Goal: Information Seeking & Learning: Learn about a topic

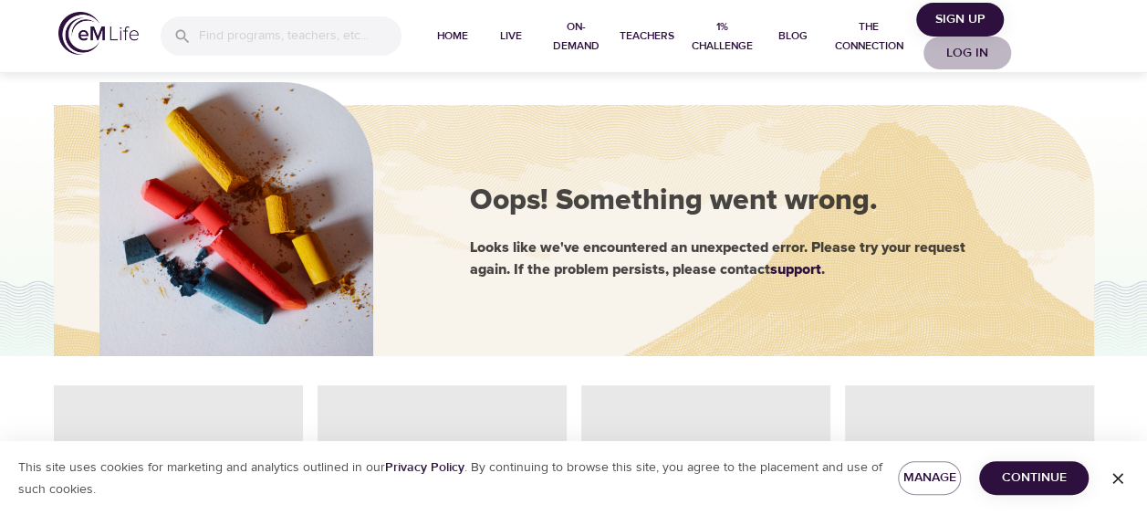
click at [982, 54] on span "Log in" at bounding box center [967, 53] width 73 height 23
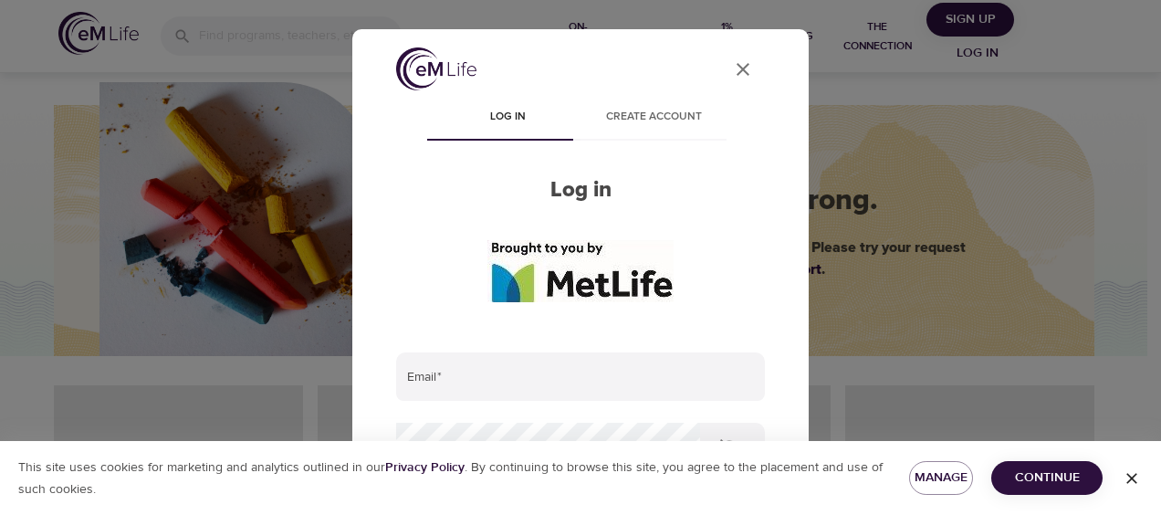
type input "[EMAIL_ADDRESS][PERSON_NAME][DOMAIN_NAME]"
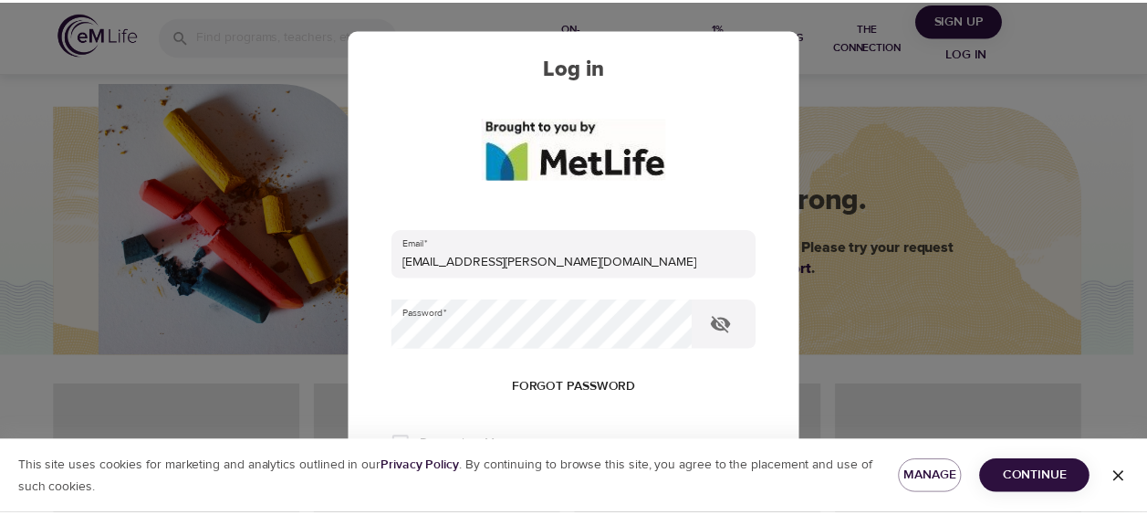
scroll to position [274, 0]
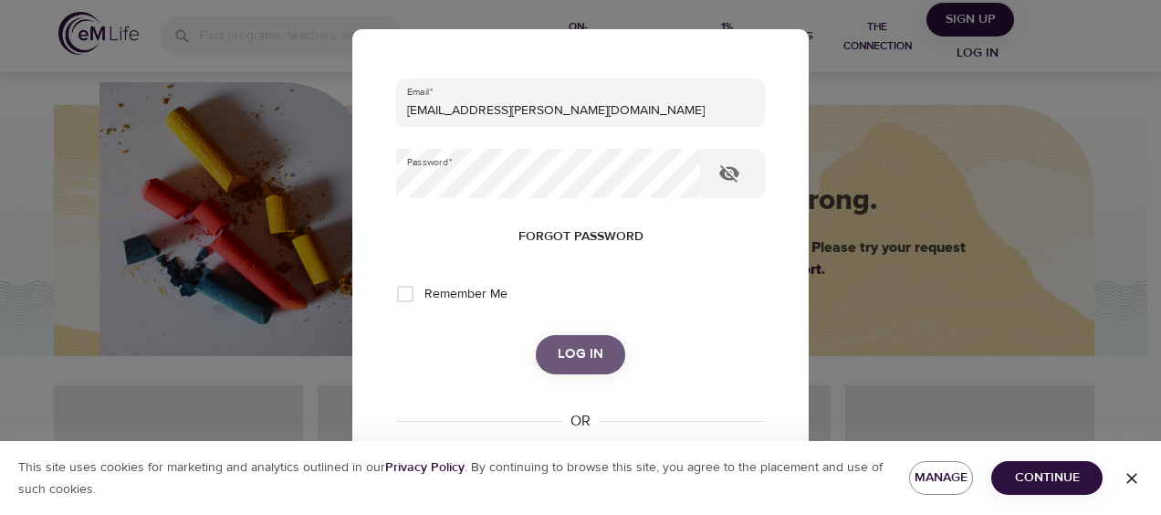
click at [571, 356] on span "Log in" at bounding box center [581, 354] width 46 height 24
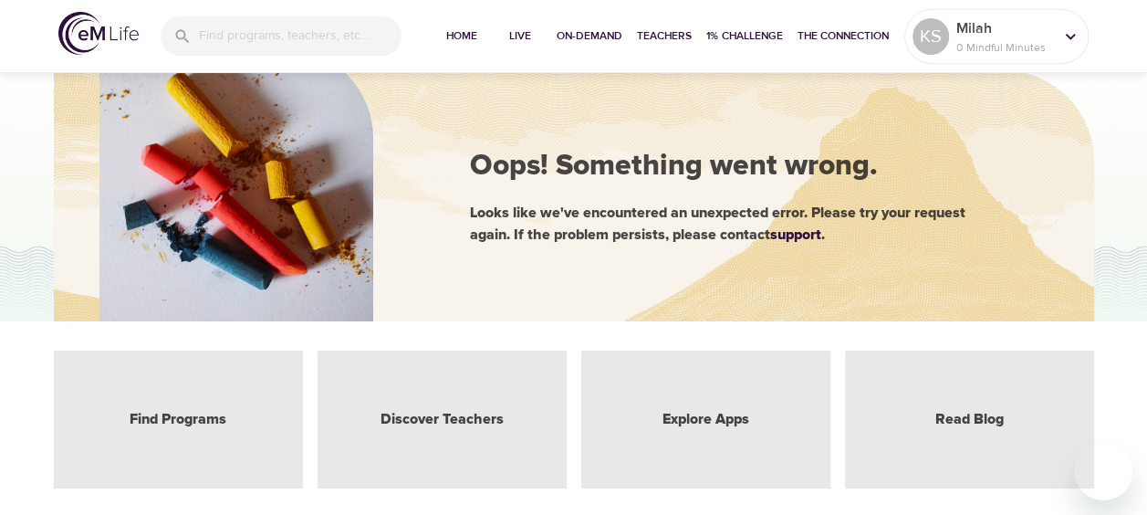
scroll to position [0, 0]
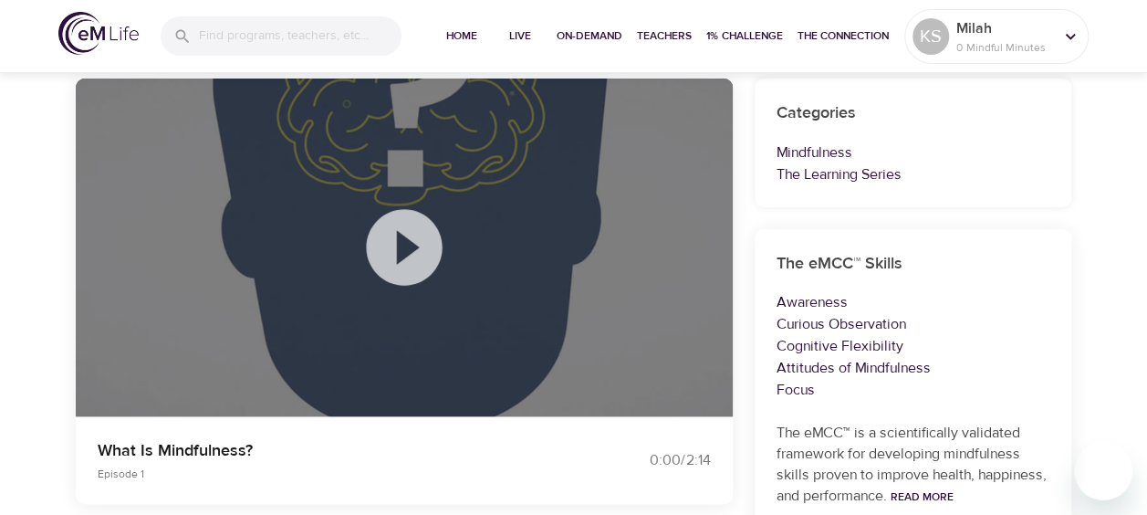
scroll to position [183, 0]
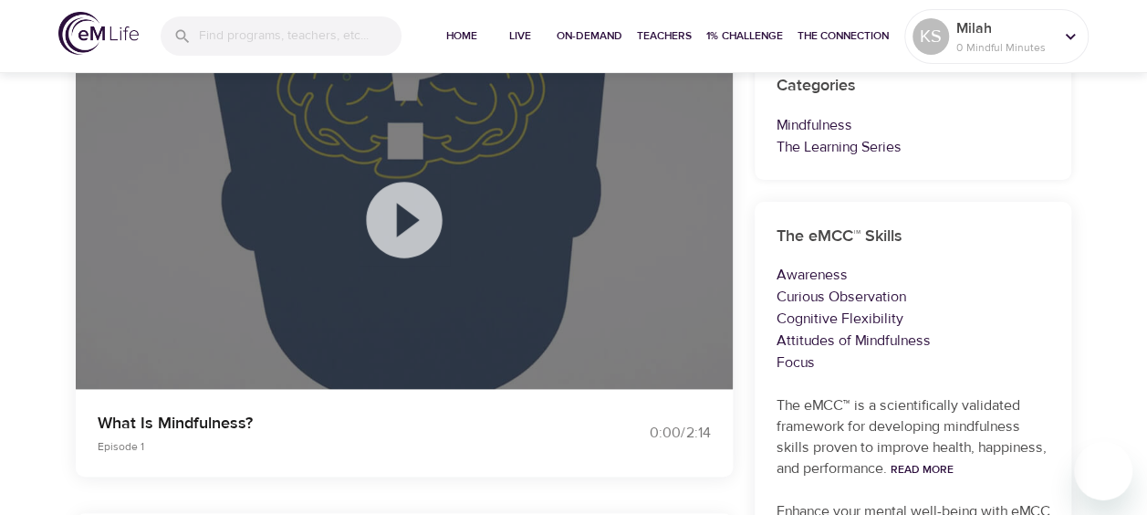
click at [400, 204] on icon at bounding box center [404, 220] width 76 height 76
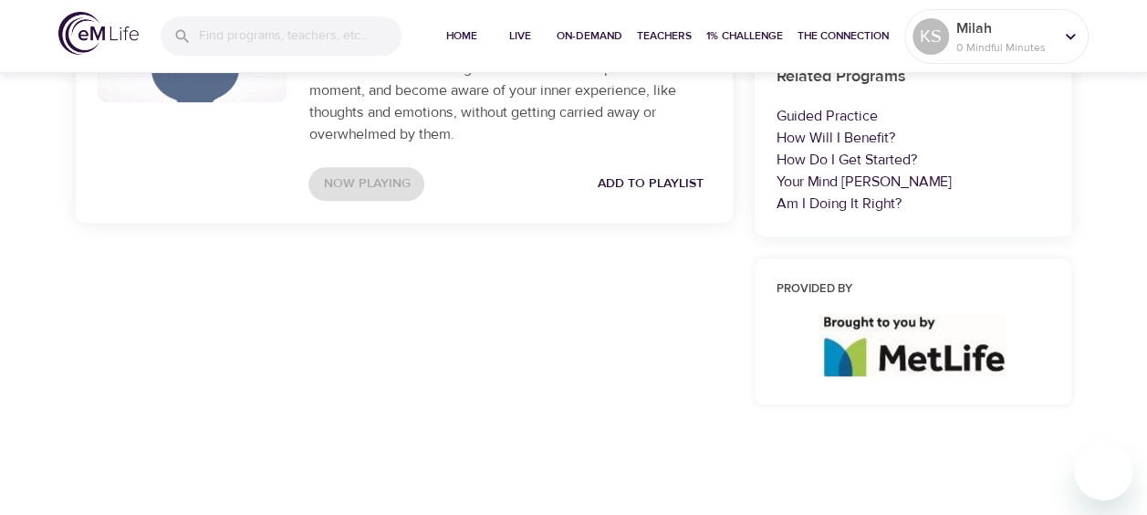
scroll to position [770, 0]
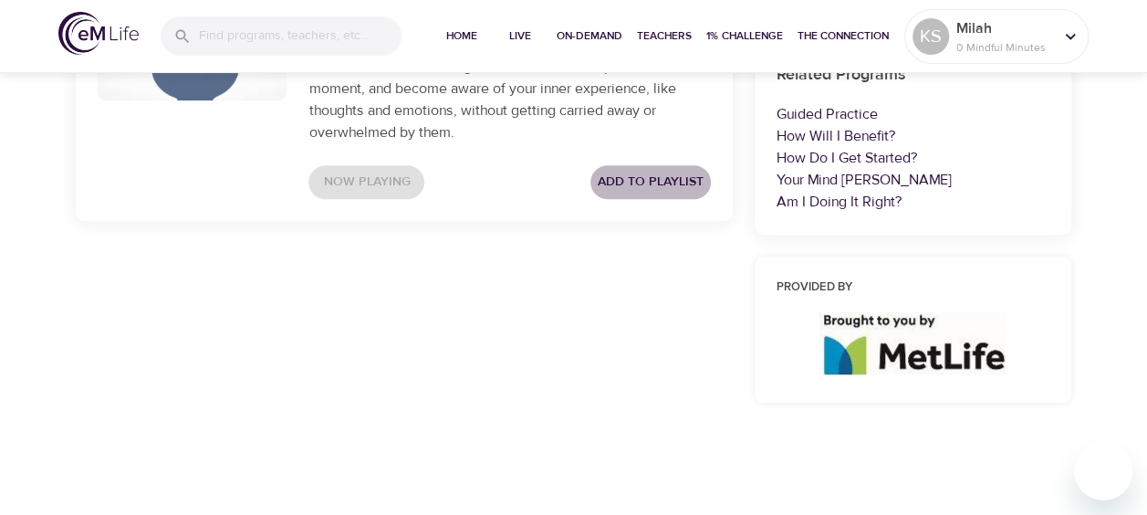
click at [636, 181] on span "Add to Playlist" at bounding box center [651, 182] width 106 height 23
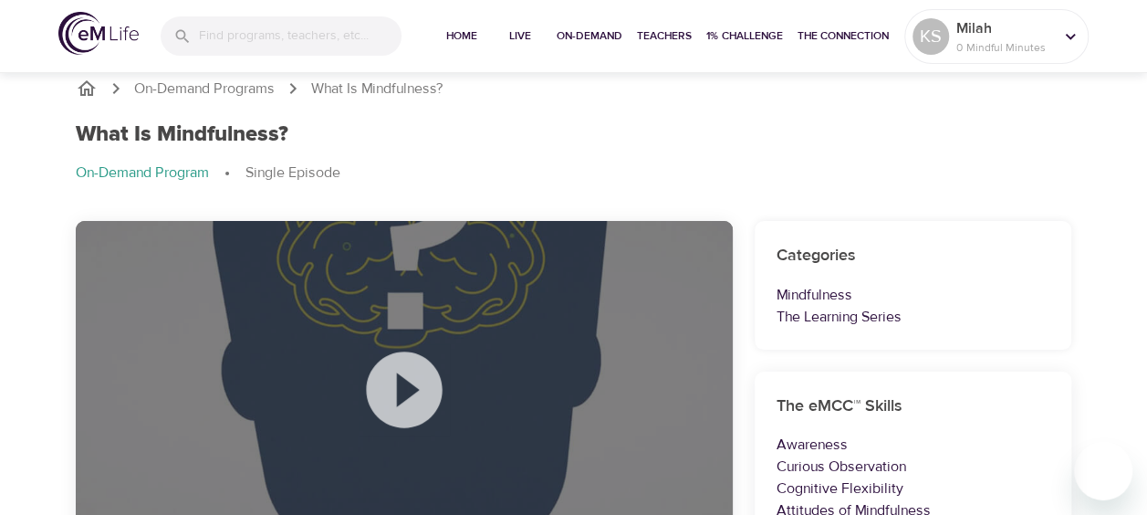
scroll to position [0, 0]
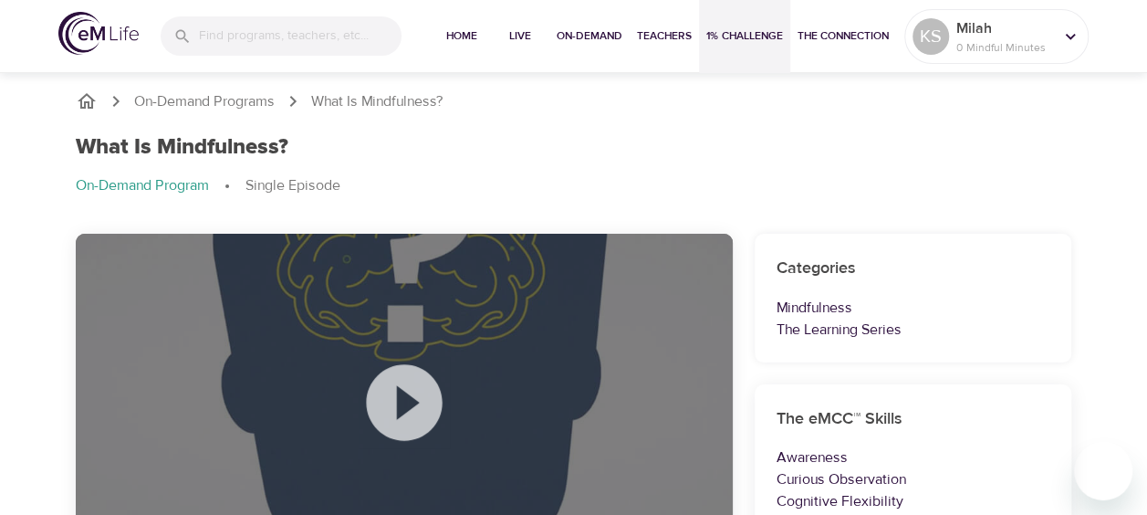
click at [727, 37] on span "1% Challenge" at bounding box center [744, 35] width 77 height 19
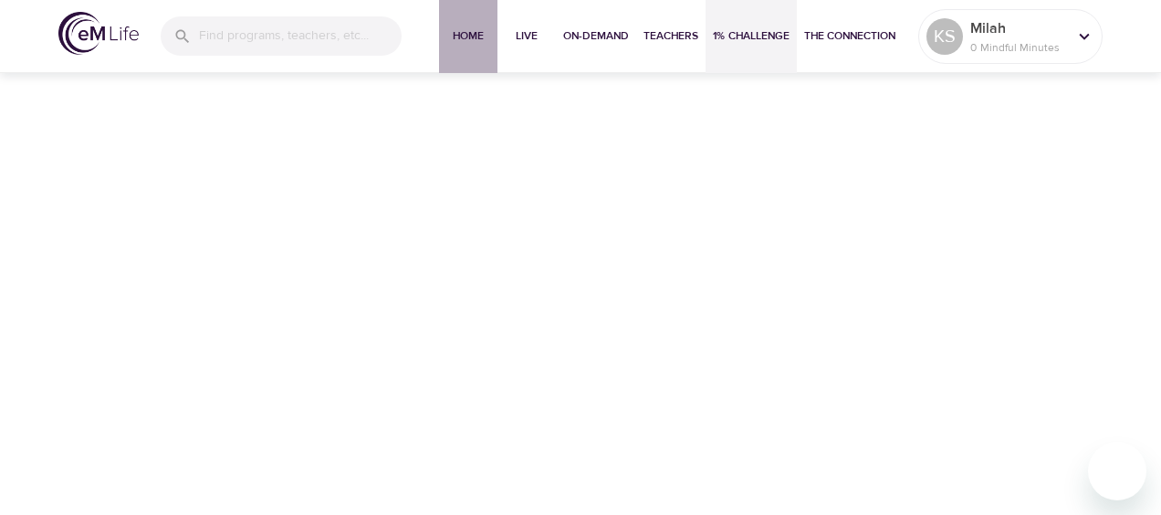
click at [467, 34] on span "Home" at bounding box center [468, 35] width 44 height 19
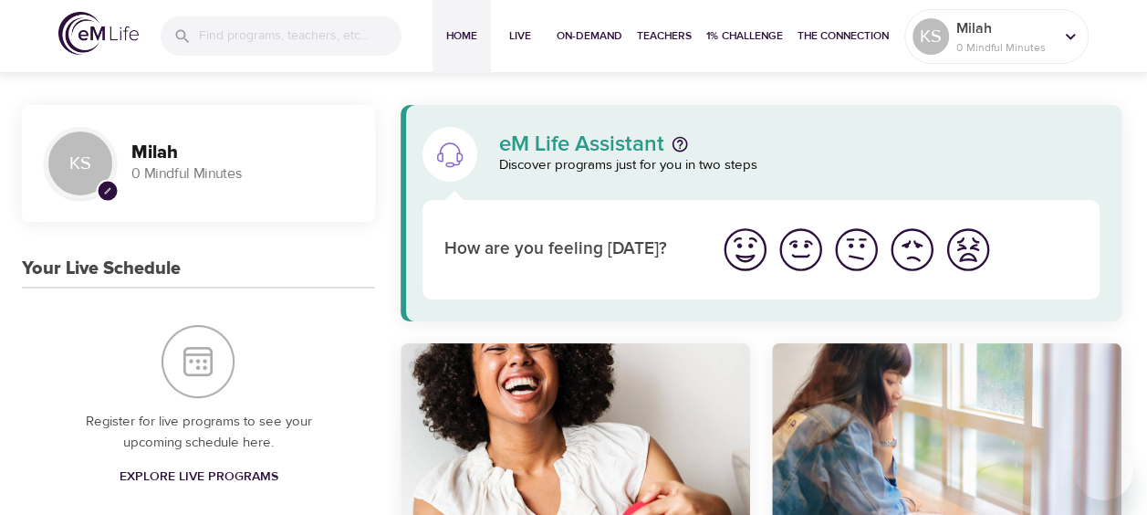
click at [798, 259] on img "I'm feeling good" at bounding box center [801, 250] width 50 height 50
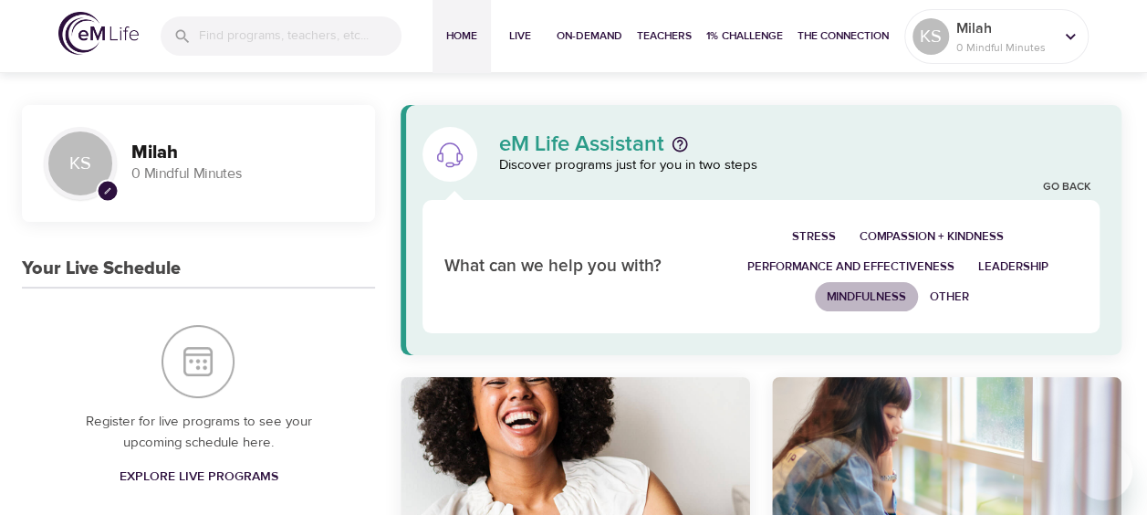
click at [880, 298] on span "Mindfulness" at bounding box center [866, 297] width 79 height 21
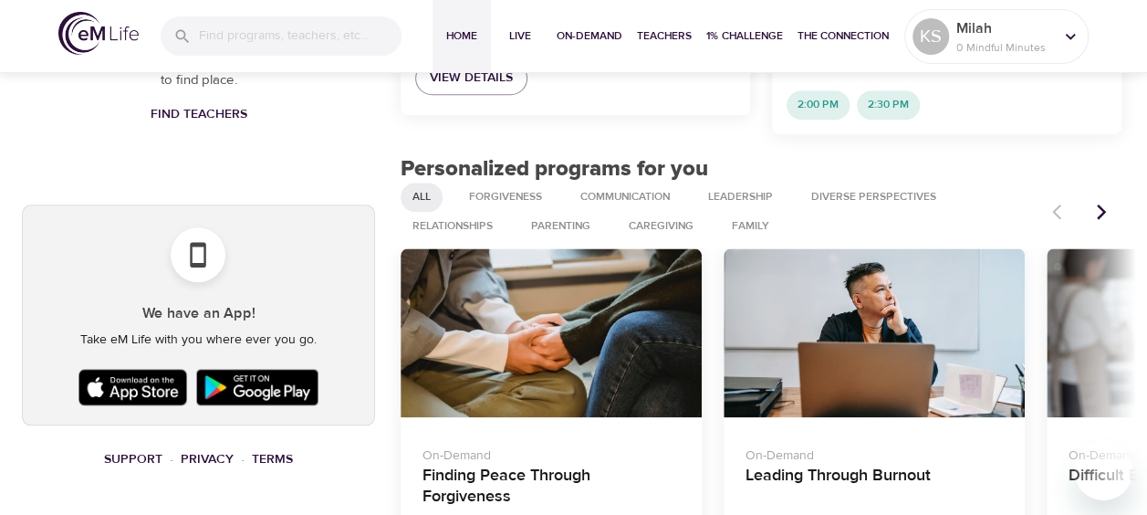
scroll to position [913, 0]
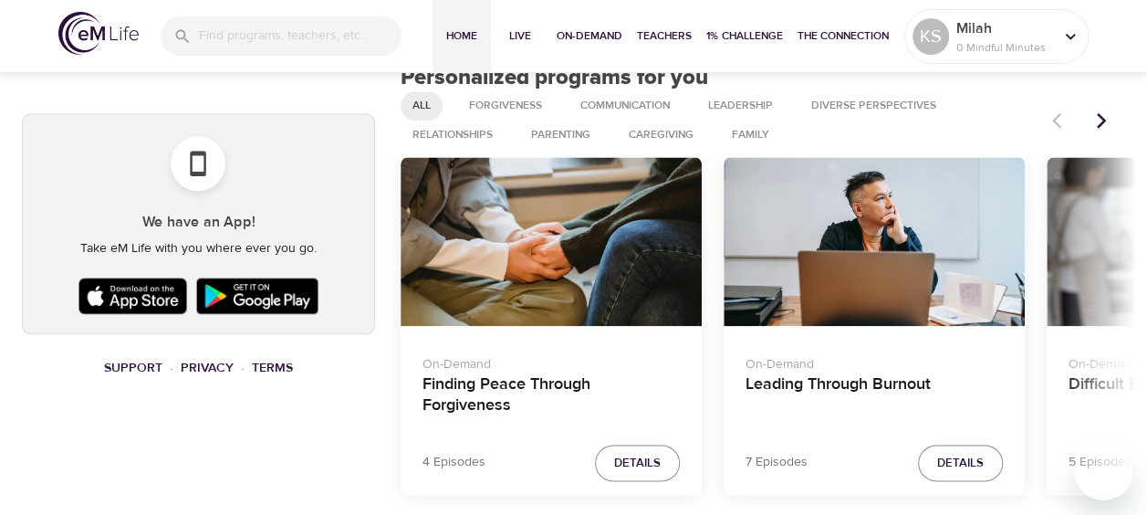
click at [145, 296] on img at bounding box center [133, 296] width 119 height 46
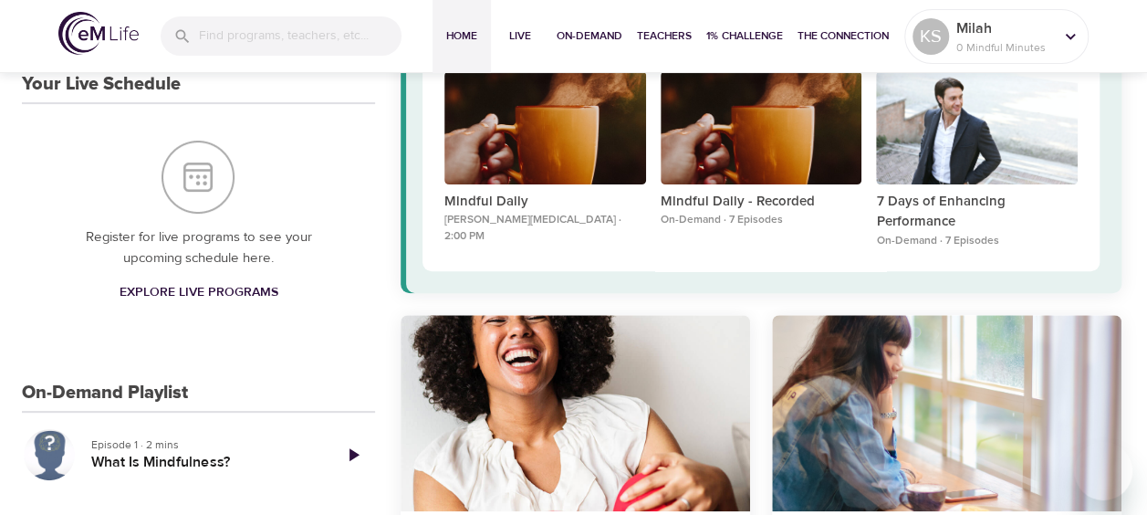
scroll to position [0, 0]
